Goal: Task Accomplishment & Management: Manage account settings

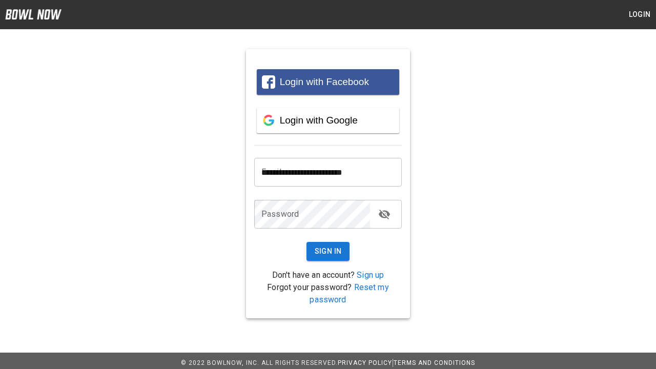
type input "**********"
click at [328, 251] on button "Sign In" at bounding box center [328, 251] width 44 height 19
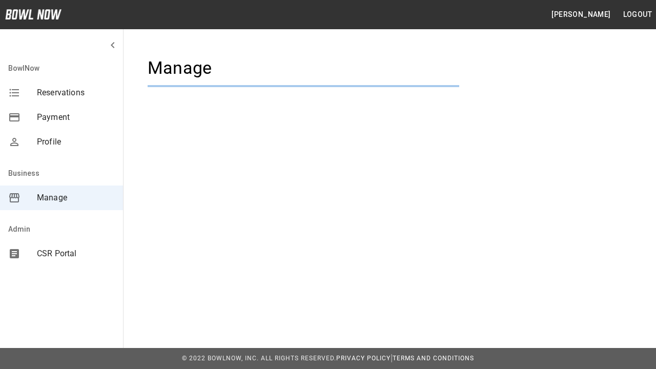
click at [61, 198] on span "Manage" at bounding box center [76, 198] width 78 height 12
